Goal: Transaction & Acquisition: Obtain resource

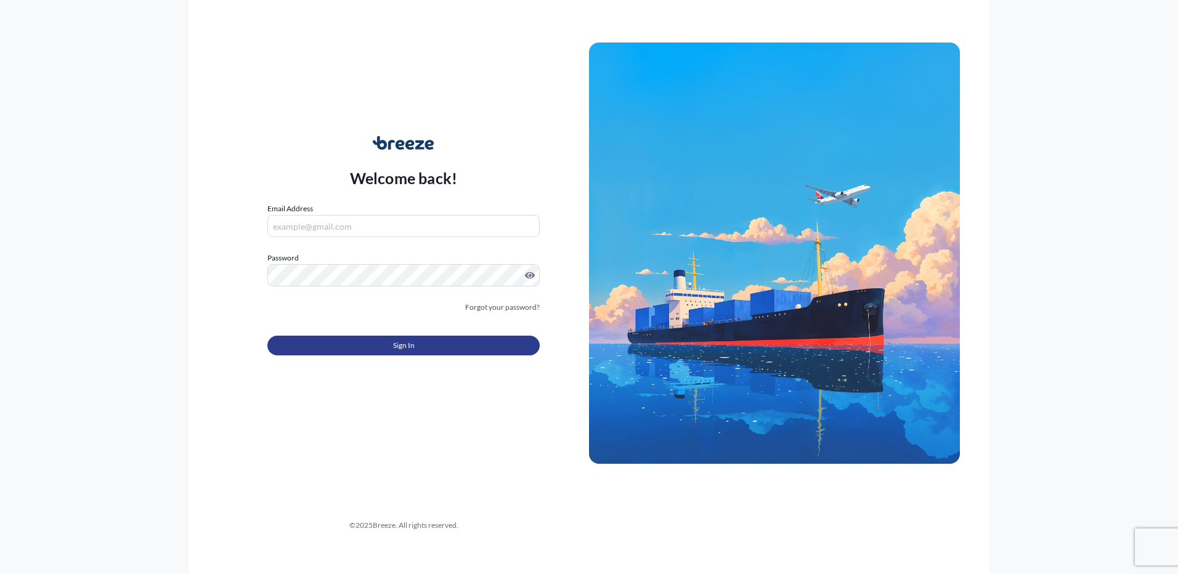
type input "[PERSON_NAME][EMAIL_ADDRESS][DOMAIN_NAME]"
click at [399, 345] on span "Sign In" at bounding box center [404, 346] width 22 height 12
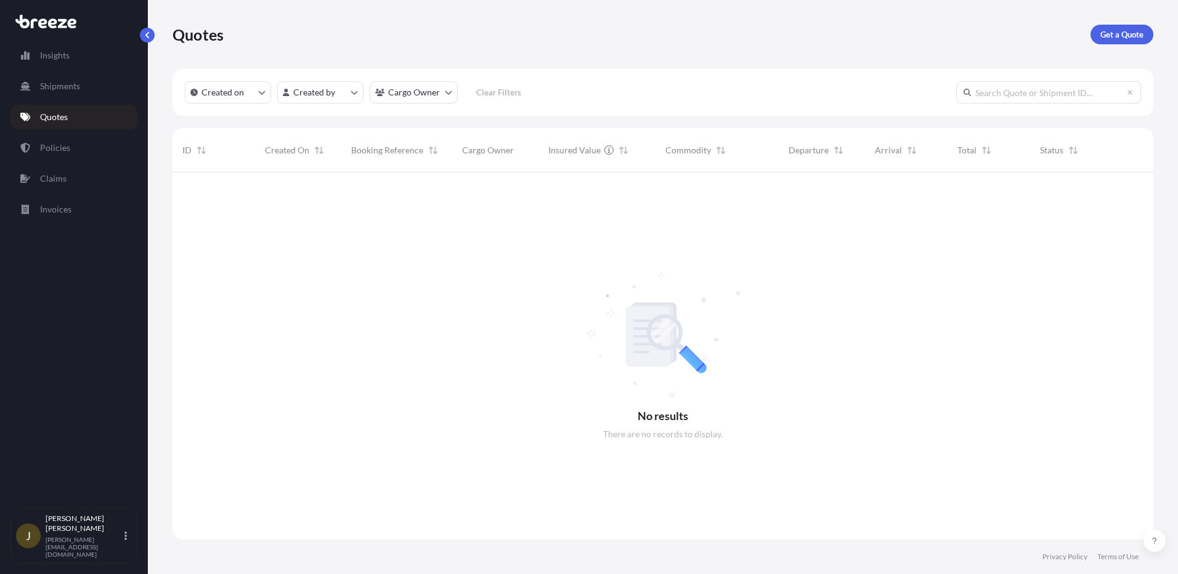
scroll to position [402, 972]
click at [1127, 35] on p "Get a Quote" at bounding box center [1122, 34] width 43 height 12
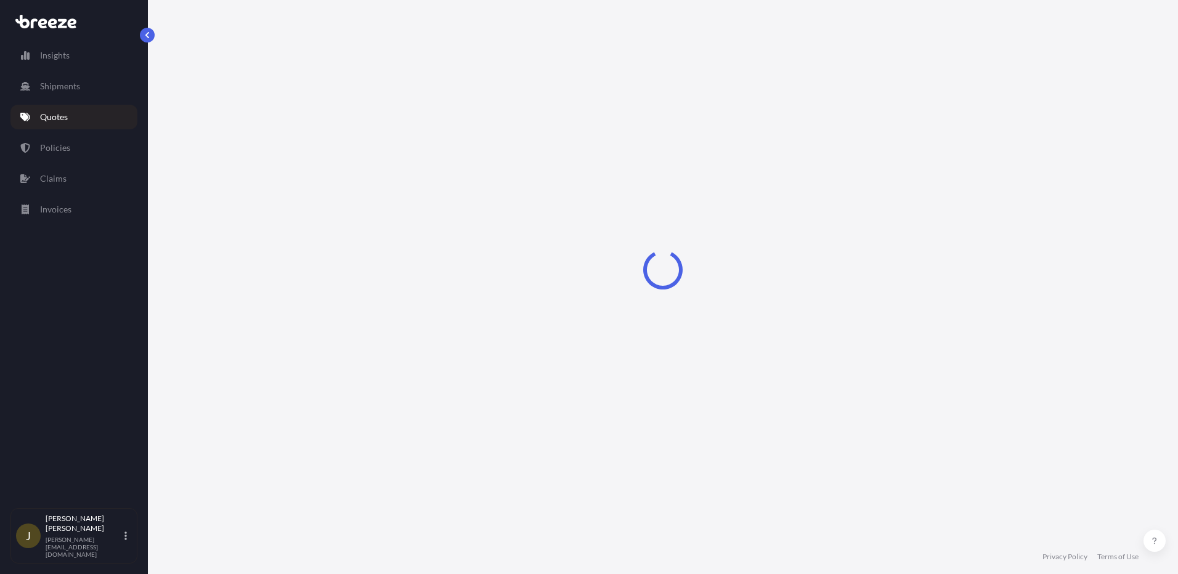
select select "Sea"
select select "1"
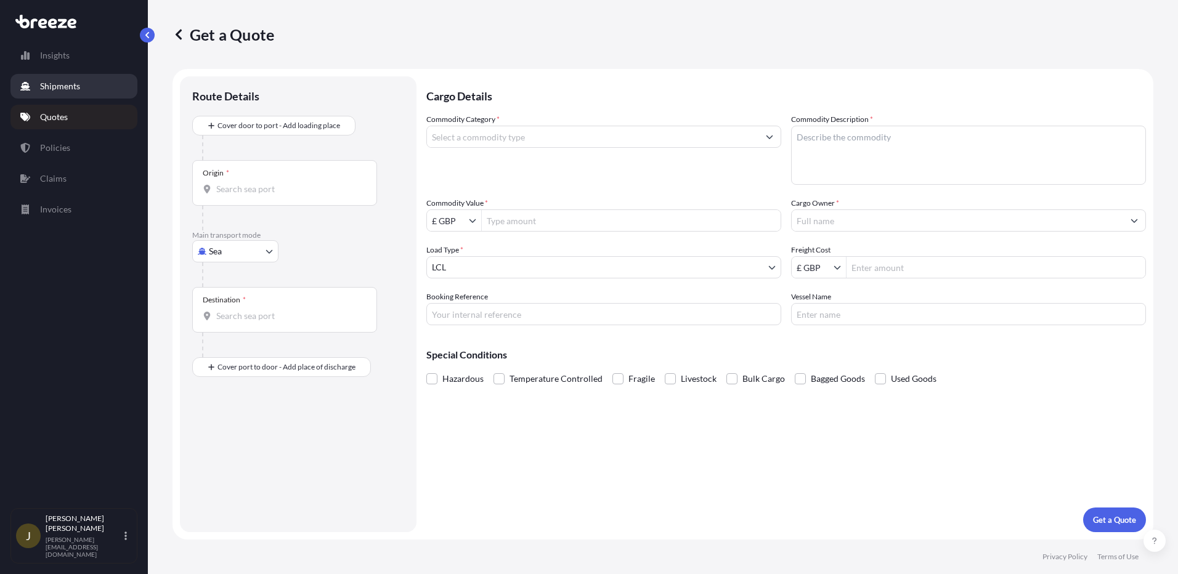
click at [67, 94] on link "Shipments" at bounding box center [73, 86] width 127 height 25
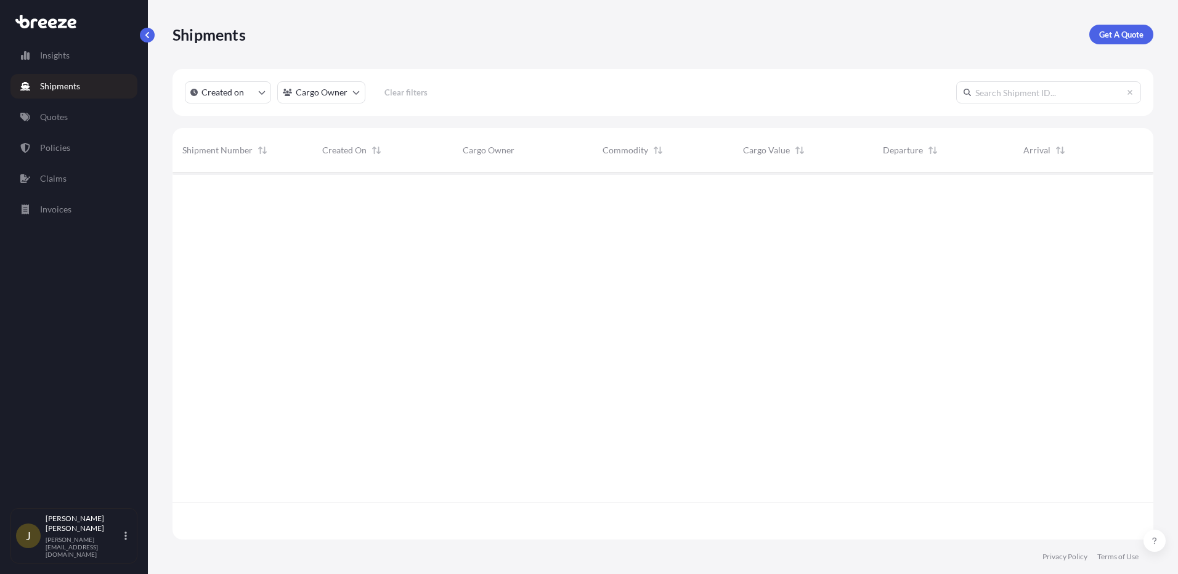
scroll to position [402, 972]
click at [57, 153] on p "Policies" at bounding box center [55, 148] width 30 height 12
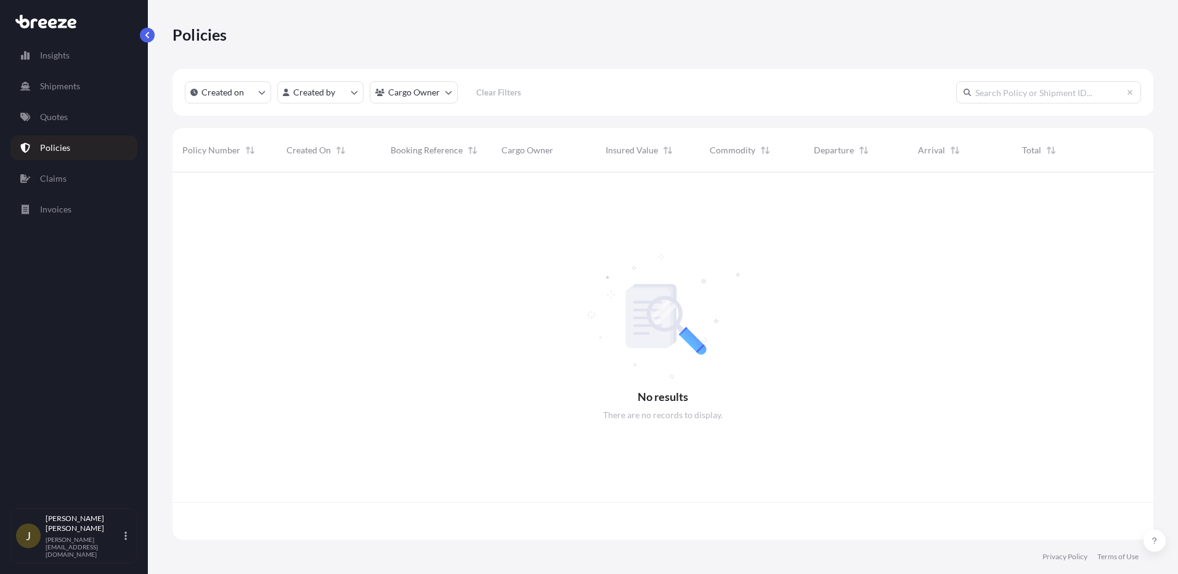
scroll to position [365, 972]
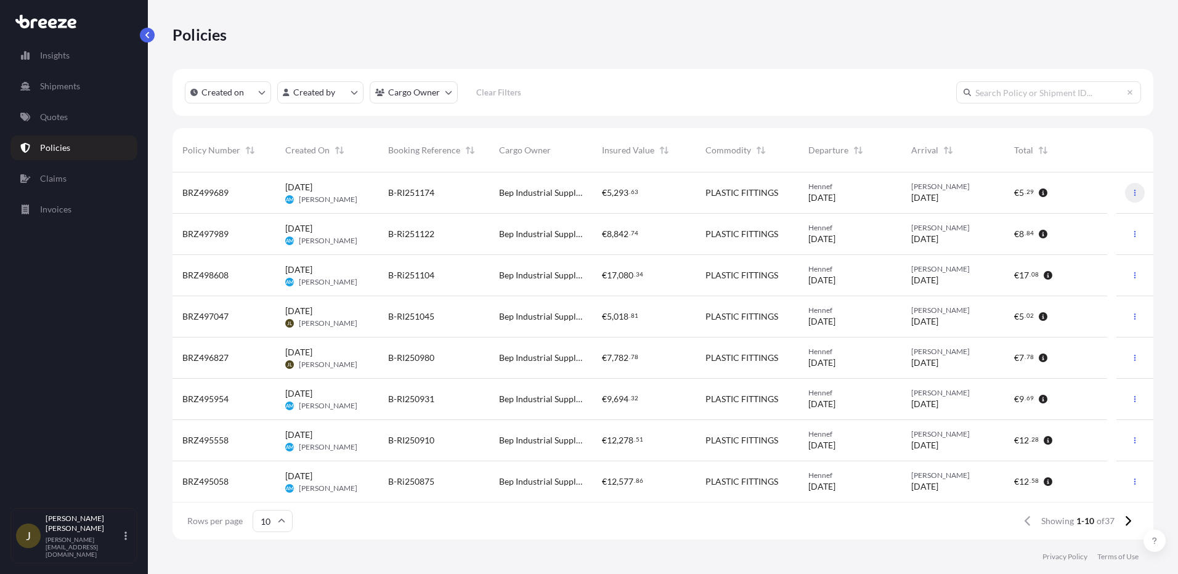
click at [1135, 193] on icon "button" at bounding box center [1136, 193] width 2 height 6
click at [1079, 196] on p "Duplicate quote" at bounding box center [1058, 195] width 62 height 12
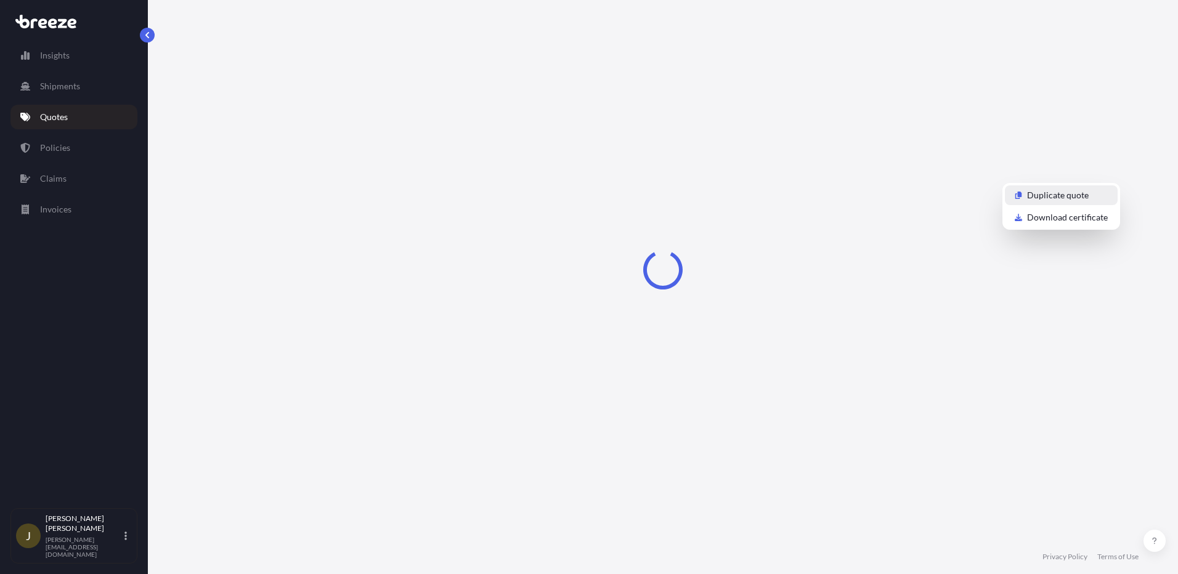
select select "Road"
select select "1"
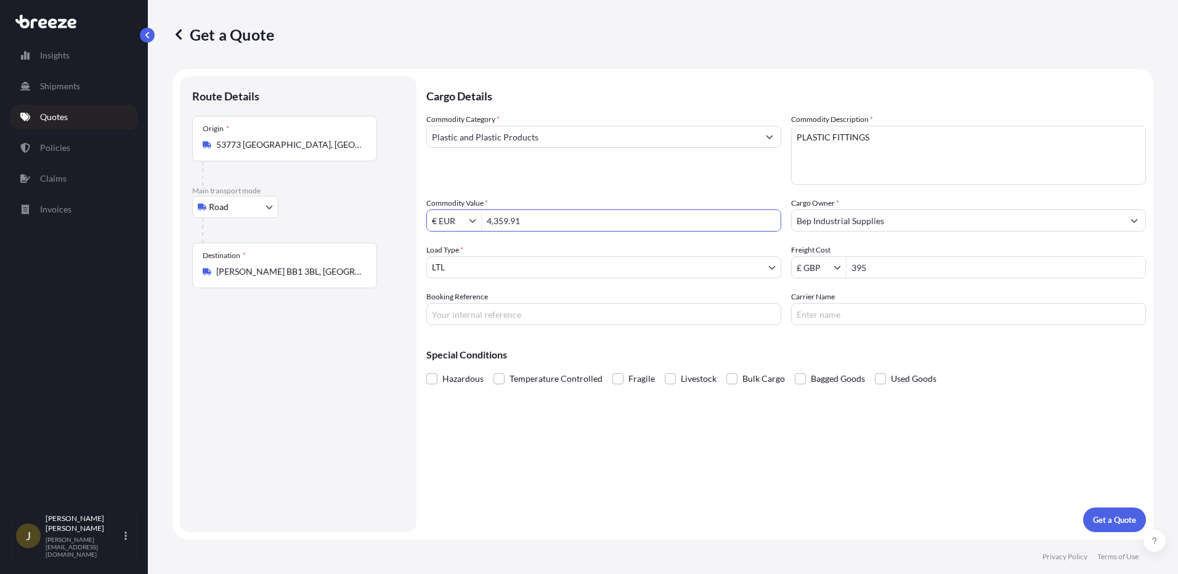
click at [559, 216] on input "4,359.91" at bounding box center [631, 221] width 299 height 22
type input "4"
click at [497, 221] on input "12112.49" at bounding box center [631, 221] width 299 height 22
type input "12,112.49"
click at [895, 270] on input "395" at bounding box center [996, 267] width 299 height 22
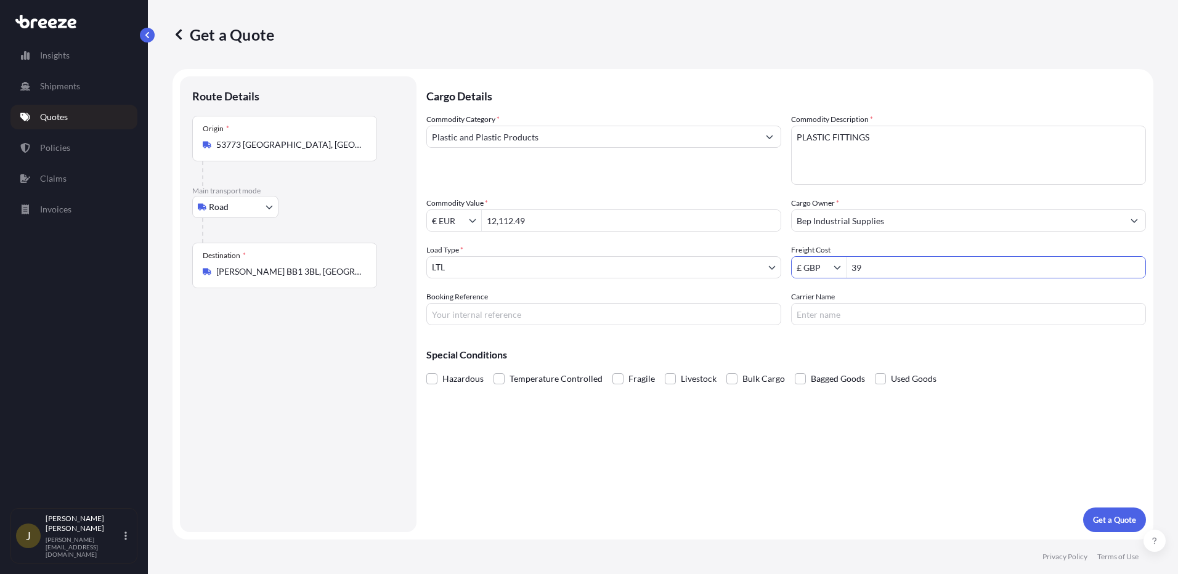
type input "3"
type input "600"
click at [1119, 516] on p "Get a Quote" at bounding box center [1114, 520] width 43 height 12
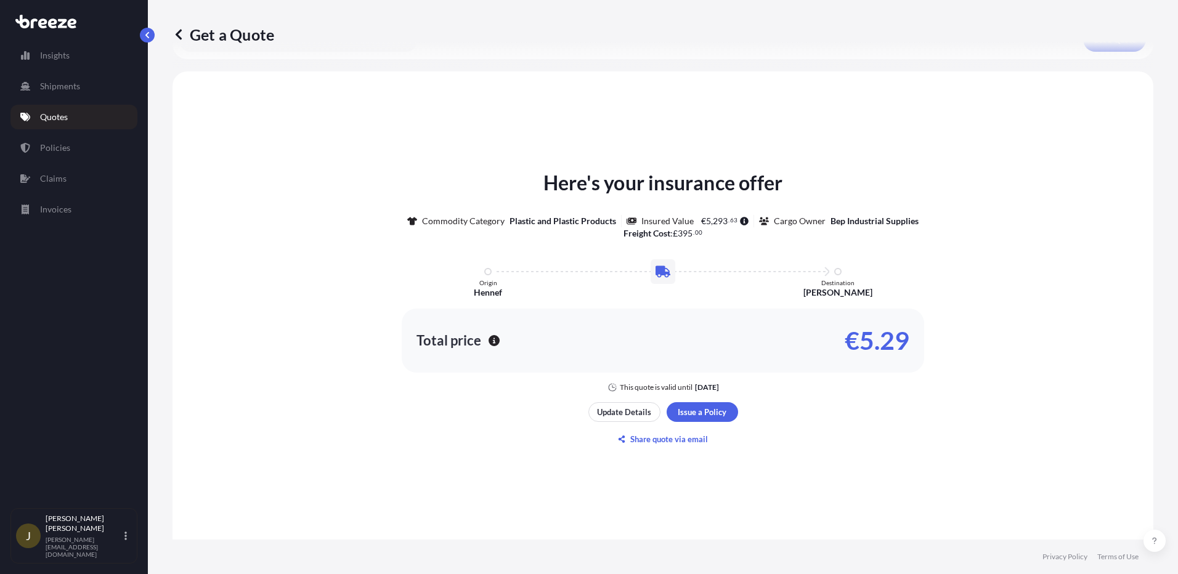
scroll to position [560, 0]
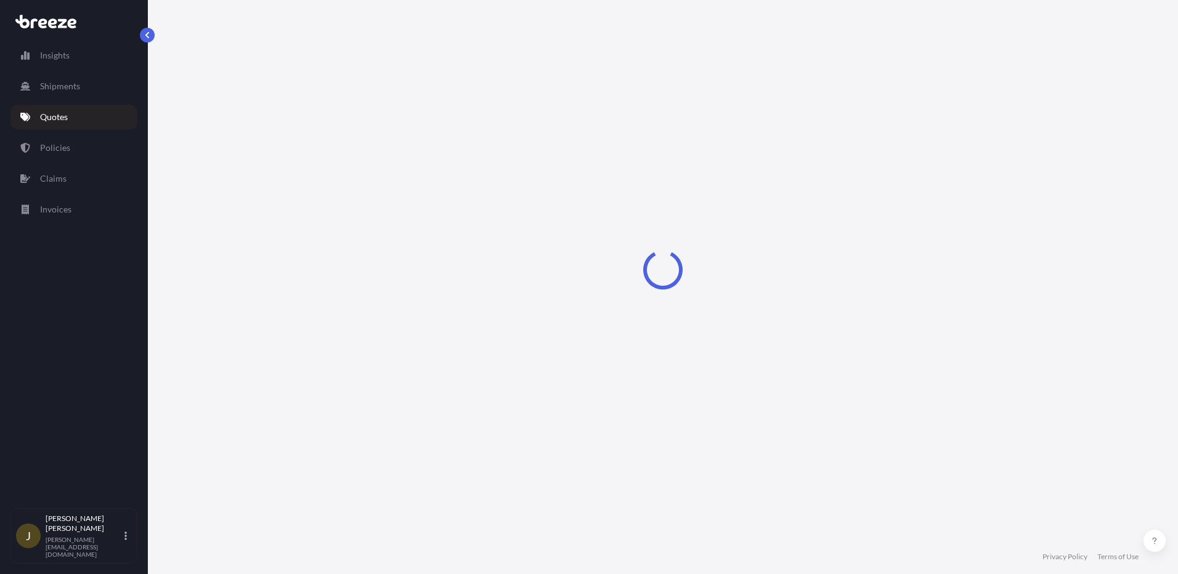
select select "Road"
select select "1"
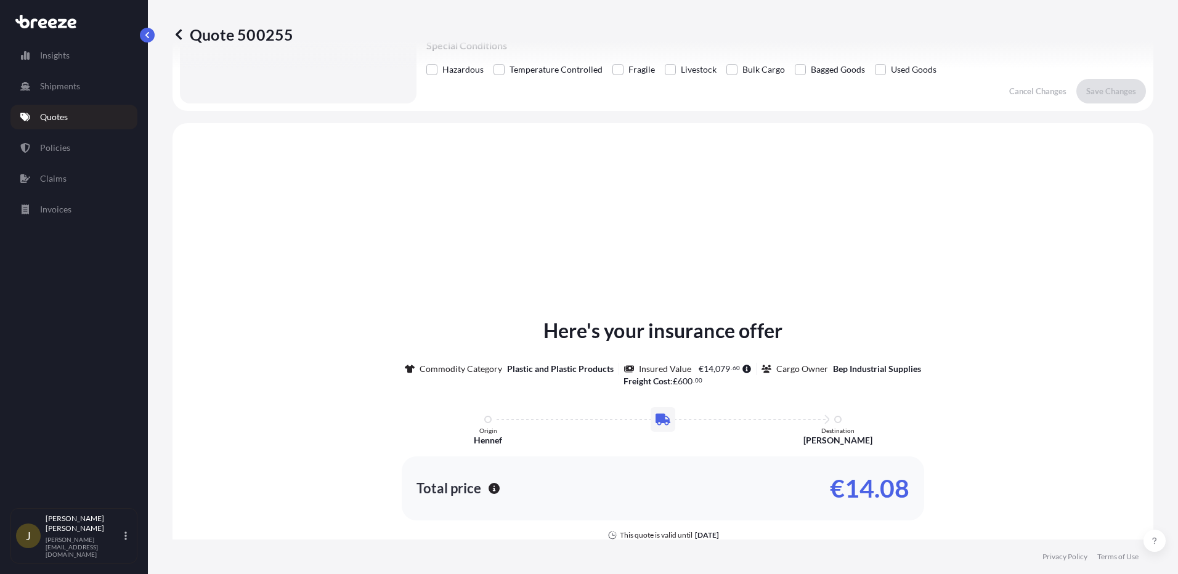
scroll to position [371, 0]
